Goal: Obtain resource: Obtain resource

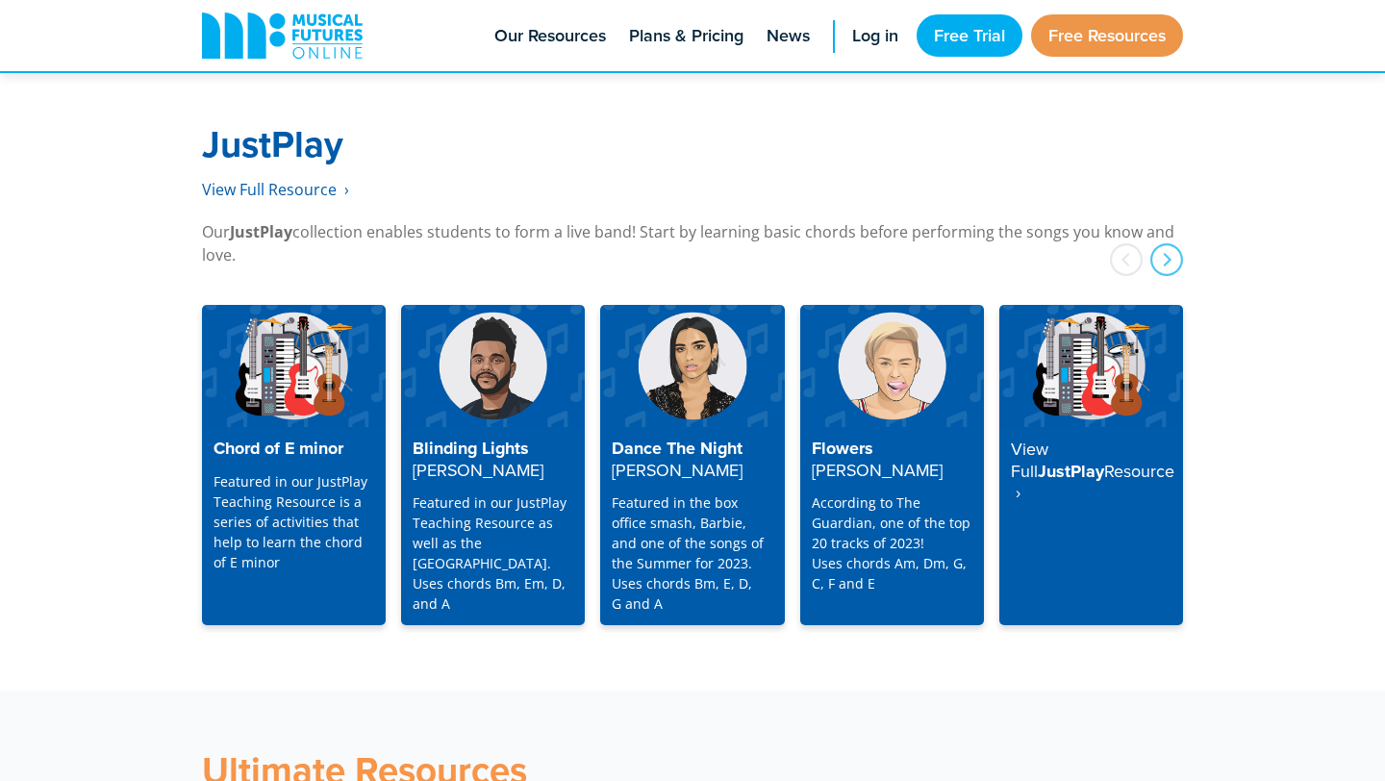
scroll to position [4927, 0]
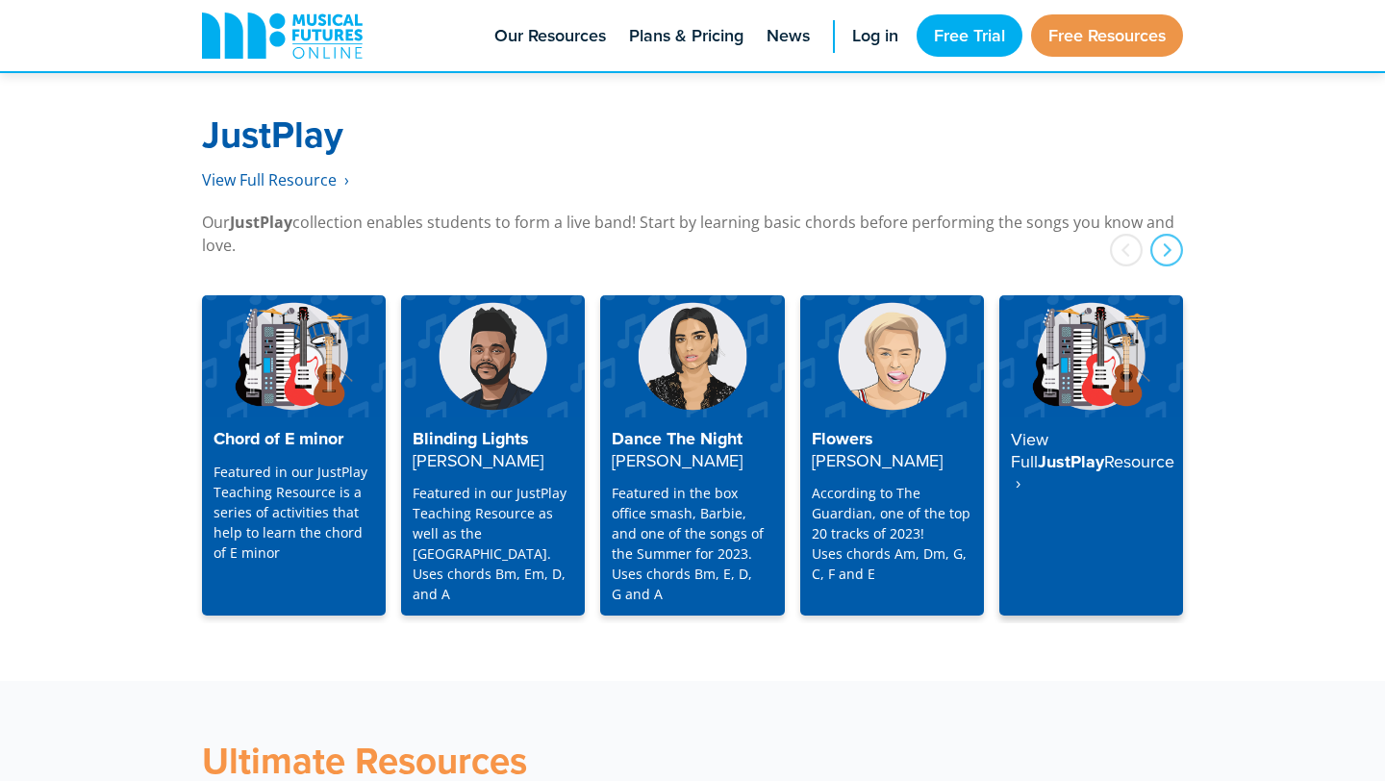
click at [1073, 449] on strong "Resource ‎ ›" at bounding box center [1093, 472] width 164 height 46
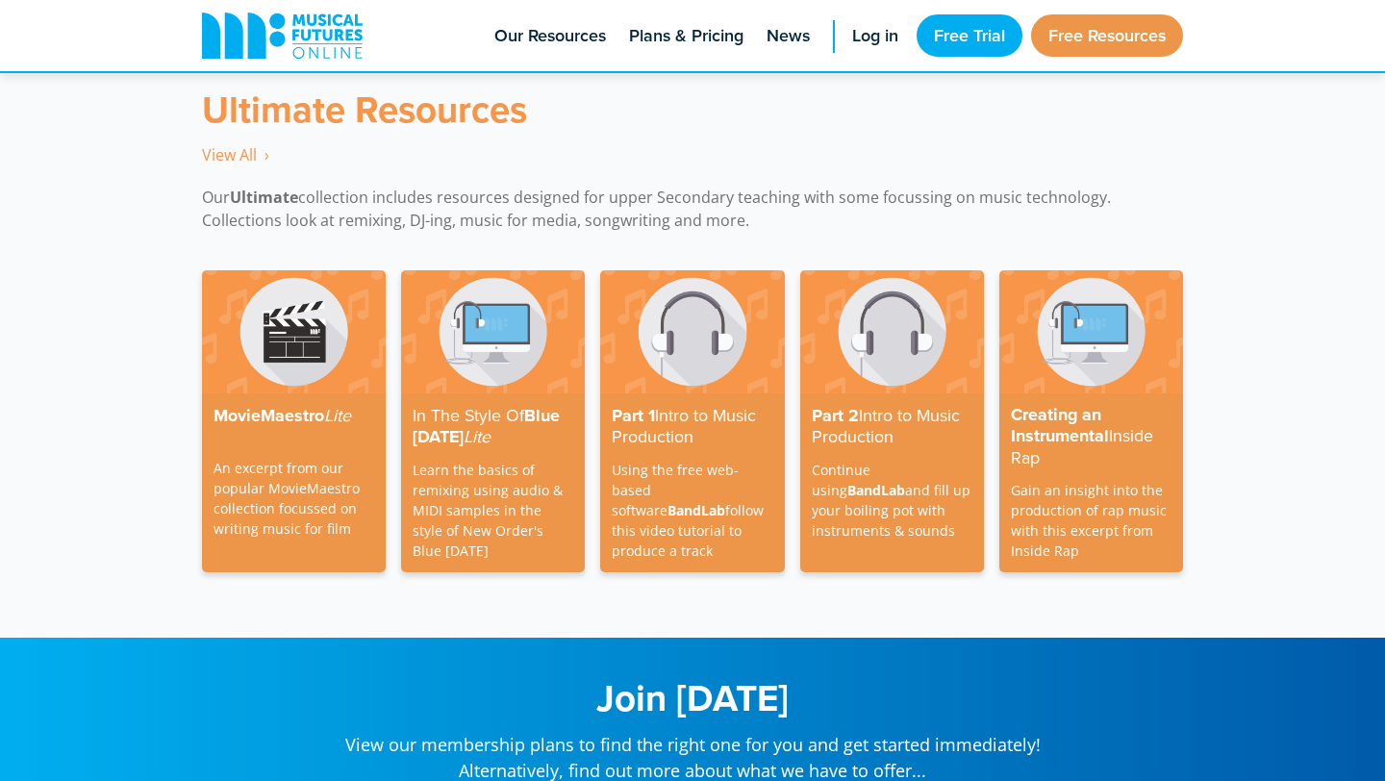
scroll to position [5507, 0]
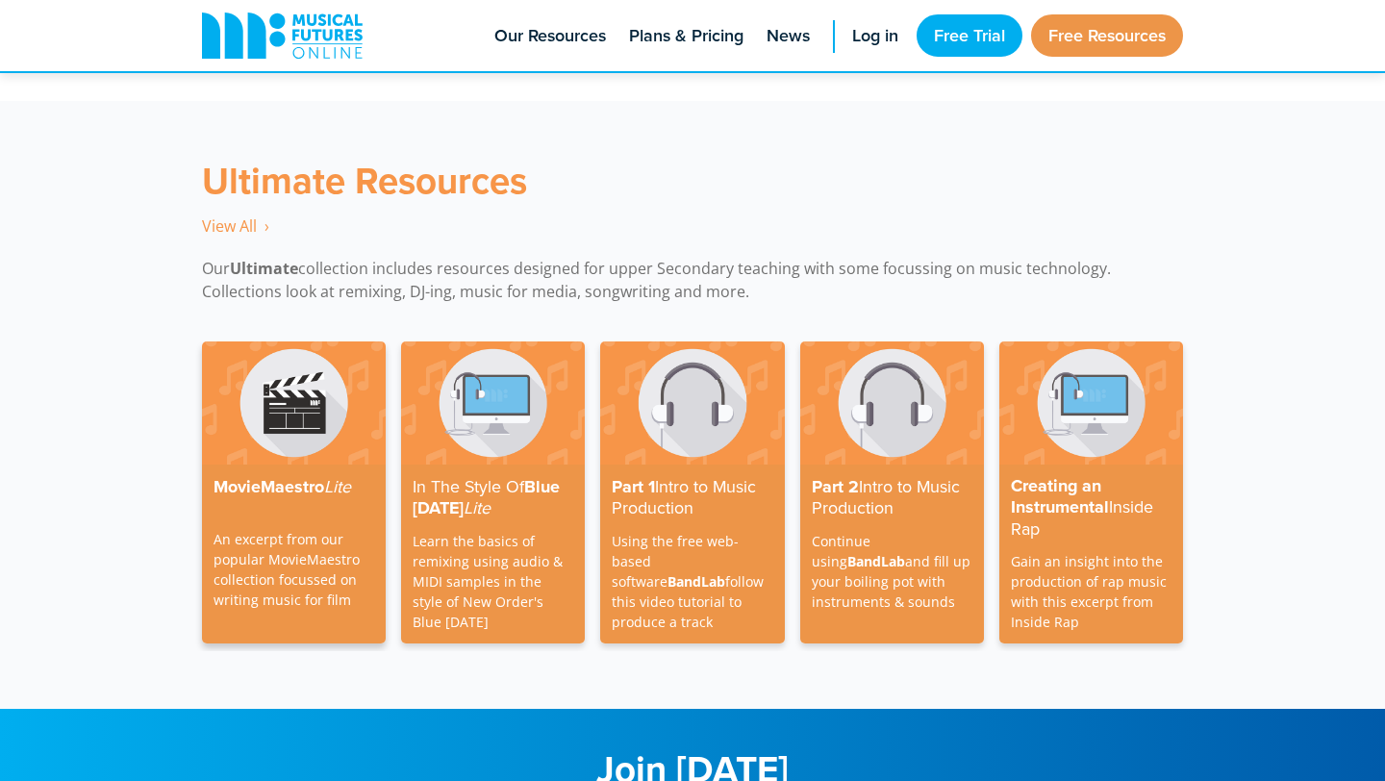
click at [264, 476] on h4 "MovieMaestro Lite" at bounding box center [294, 487] width 161 height 22
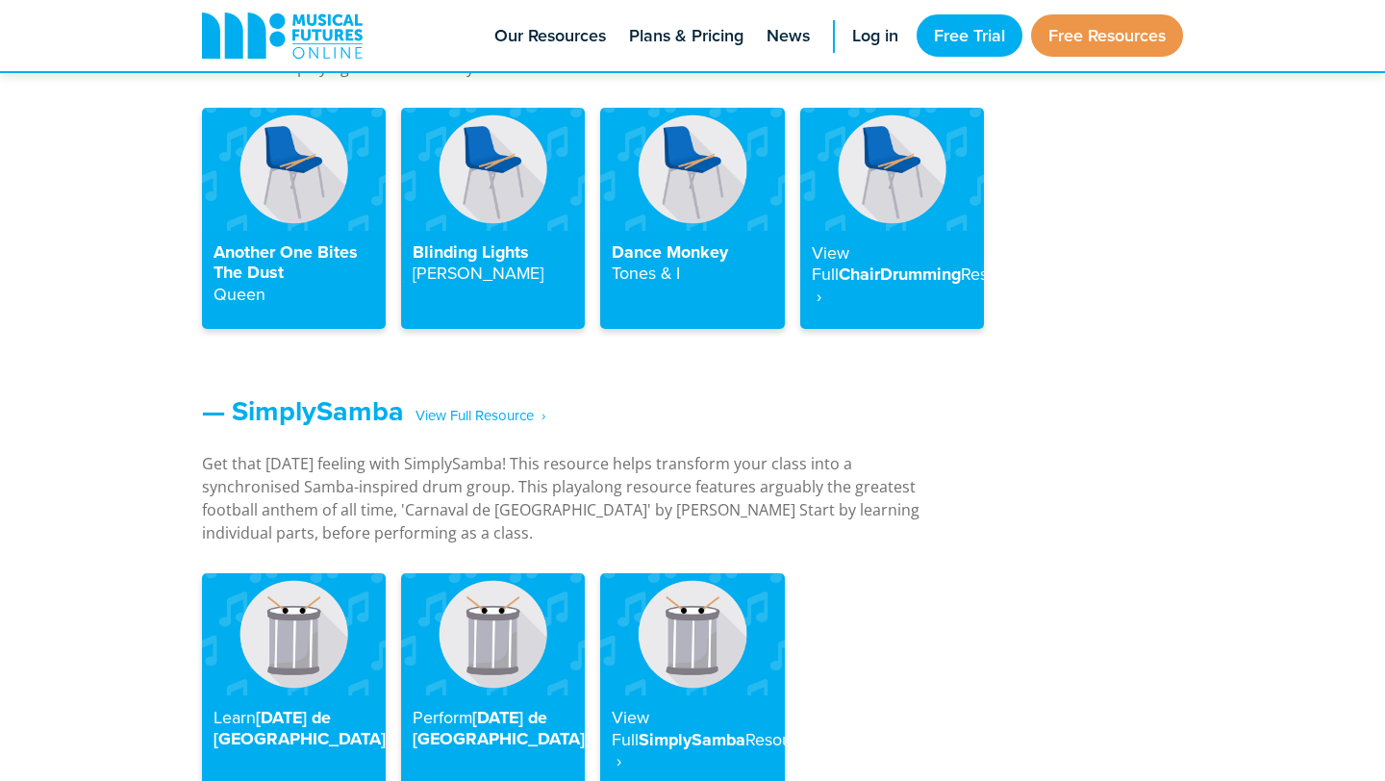
scroll to position [2029, 0]
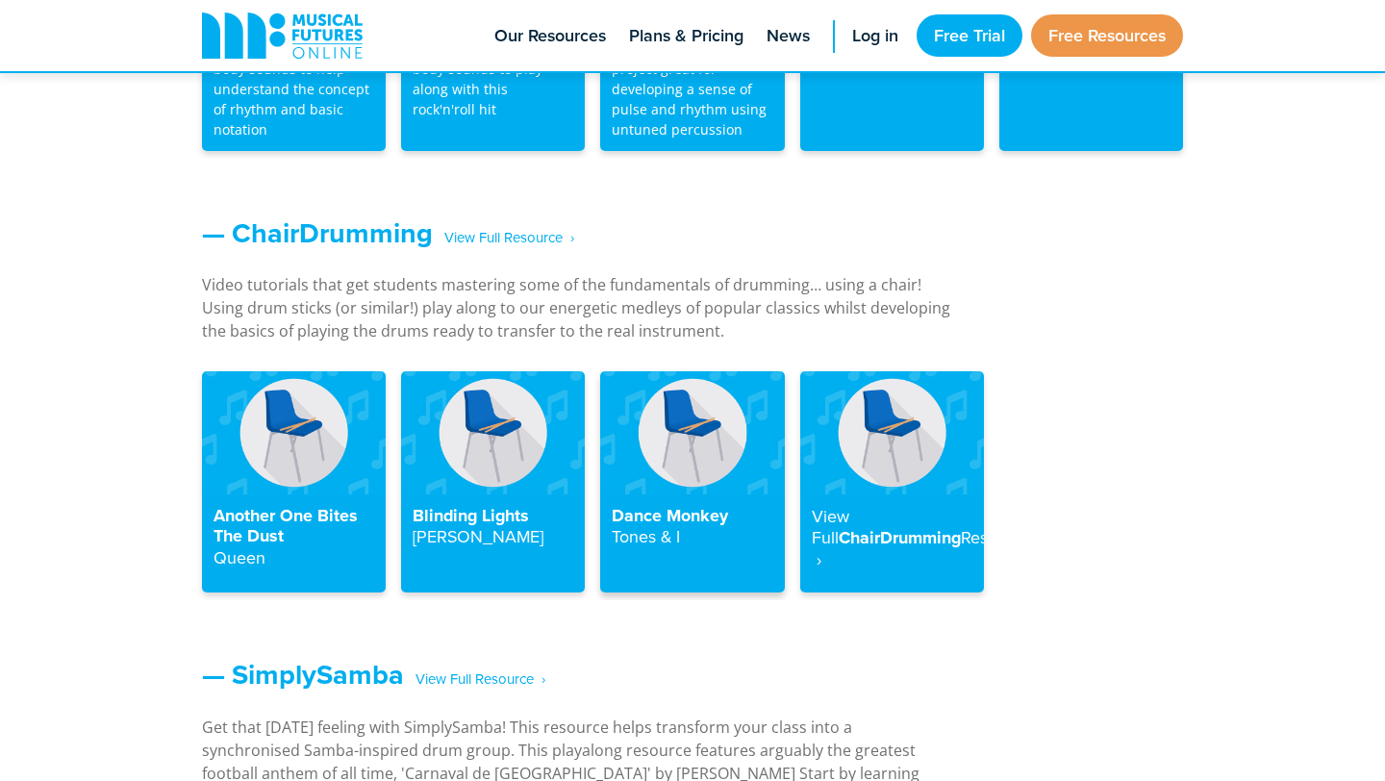
click at [677, 511] on h4 "Dance Monkey Tones & I" at bounding box center [692, 527] width 161 height 42
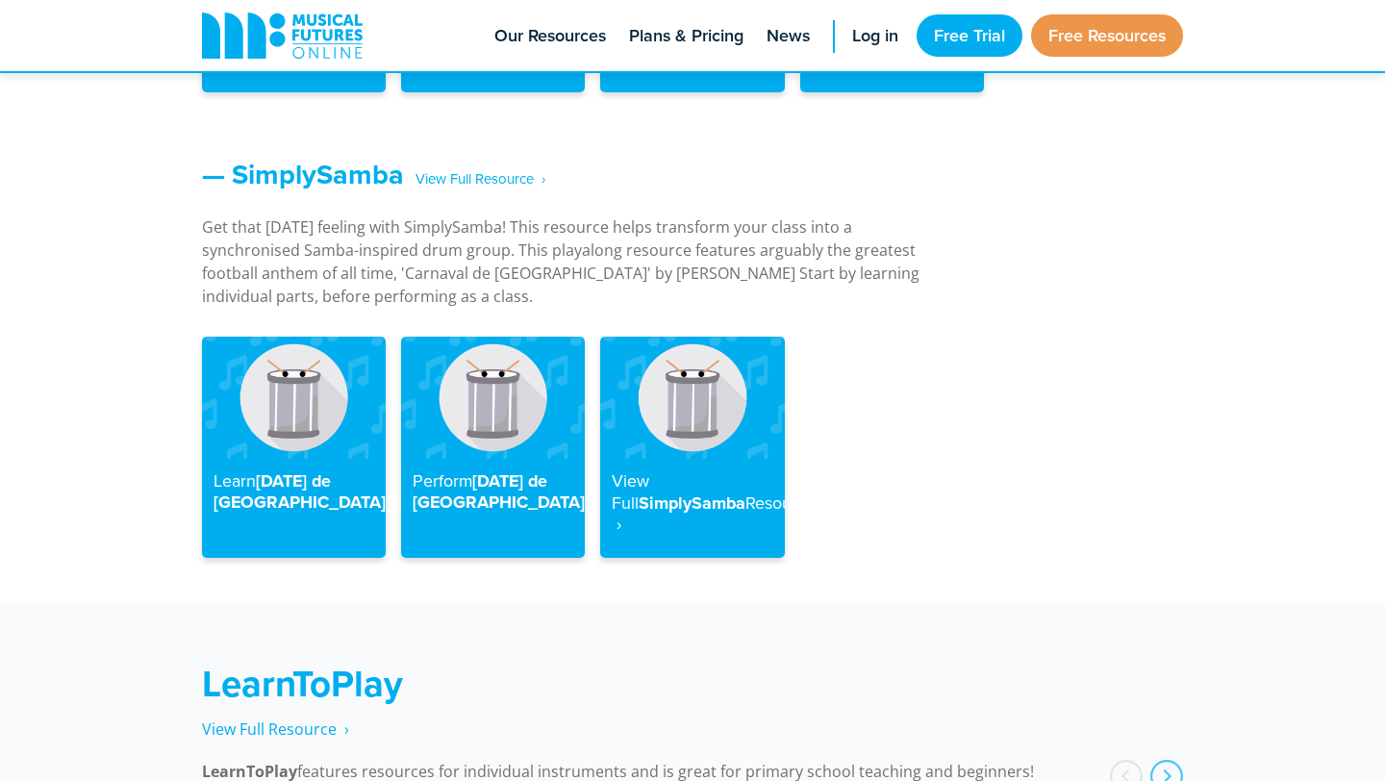
scroll to position [2005, 0]
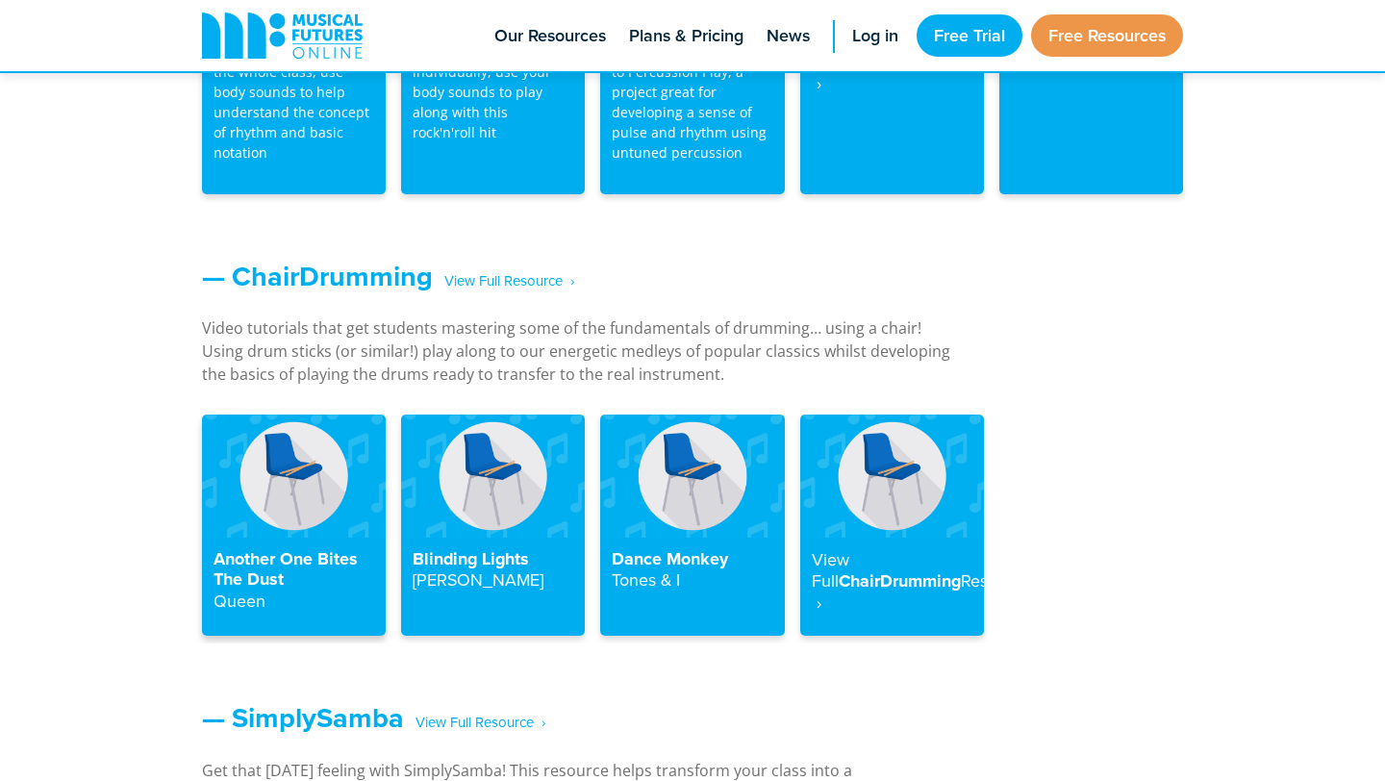
click at [372, 591] on h4 "Another One Bites The Dust Queen" at bounding box center [294, 580] width 161 height 63
